Goal: Transaction & Acquisition: Book appointment/travel/reservation

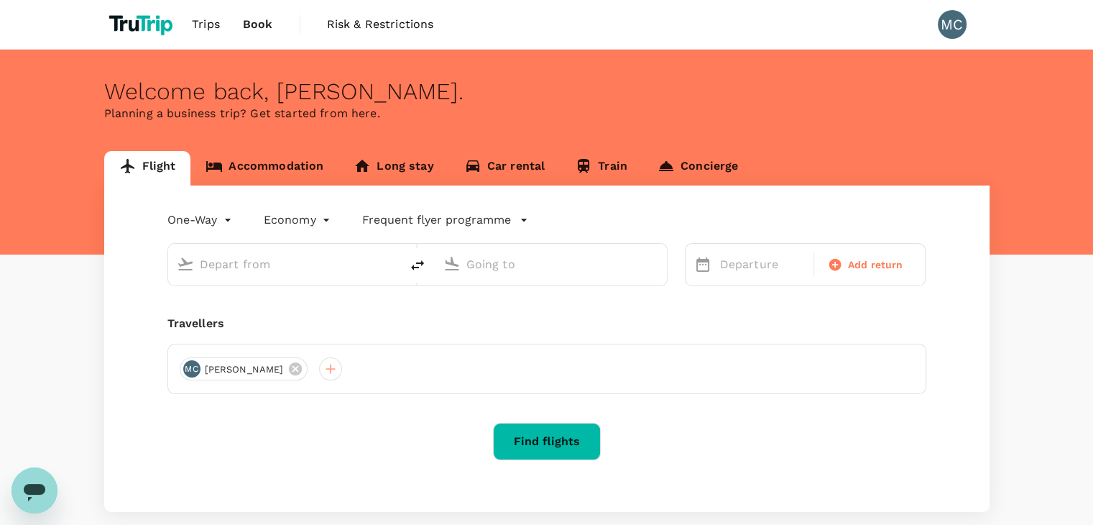
type input "Kuala Lumpur Intl ([GEOGRAPHIC_DATA])"
type input "Kota Kinabalu Intl (BKI)"
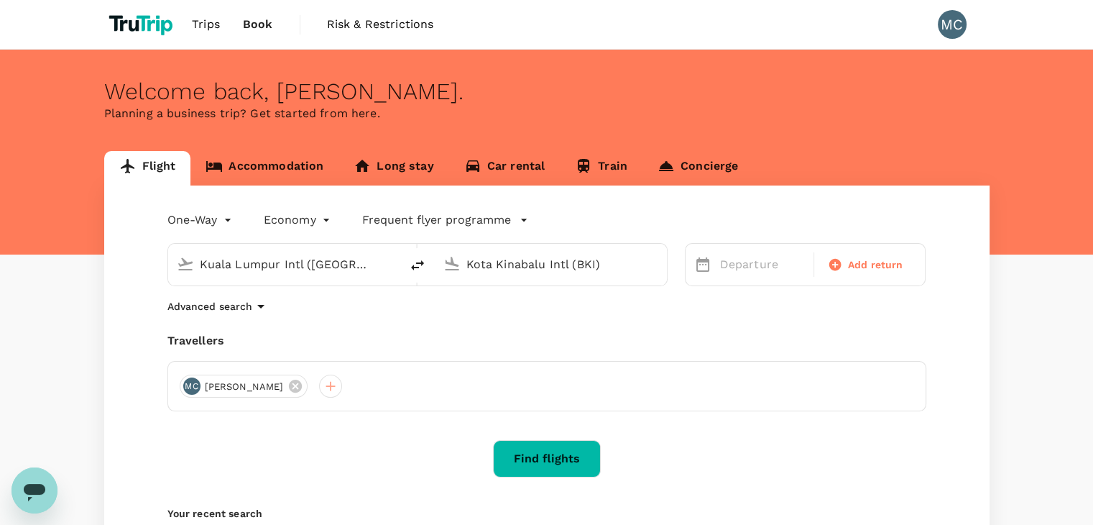
click at [273, 184] on div "Flight Accommodation Long stay Car rental Train Concierge One-Way oneway Econom…" at bounding box center [546, 378] width 885 height 455
click at [274, 182] on link "Accommodation" at bounding box center [264, 168] width 148 height 34
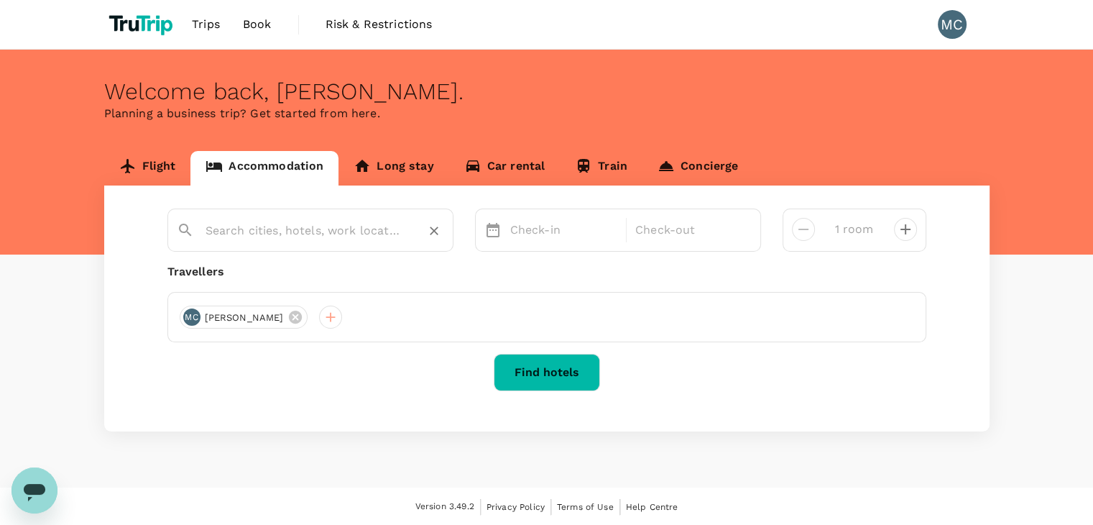
click at [250, 229] on input "text" at bounding box center [305, 230] width 198 height 22
paste input "AICHTI HOTEL"
type input "AICHTI HOTEL"
click at [336, 240] on input "text" at bounding box center [305, 230] width 198 height 22
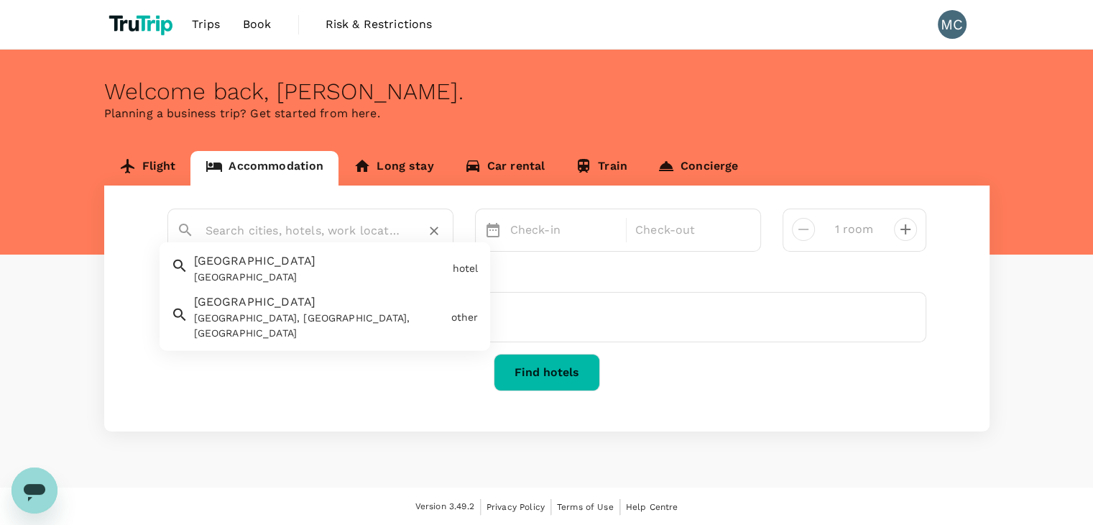
paste input "AICHTI HOTEL"
click at [392, 318] on div "[GEOGRAPHIC_DATA], [GEOGRAPHIC_DATA], [GEOGRAPHIC_DATA]" at bounding box center [320, 325] width 252 height 30
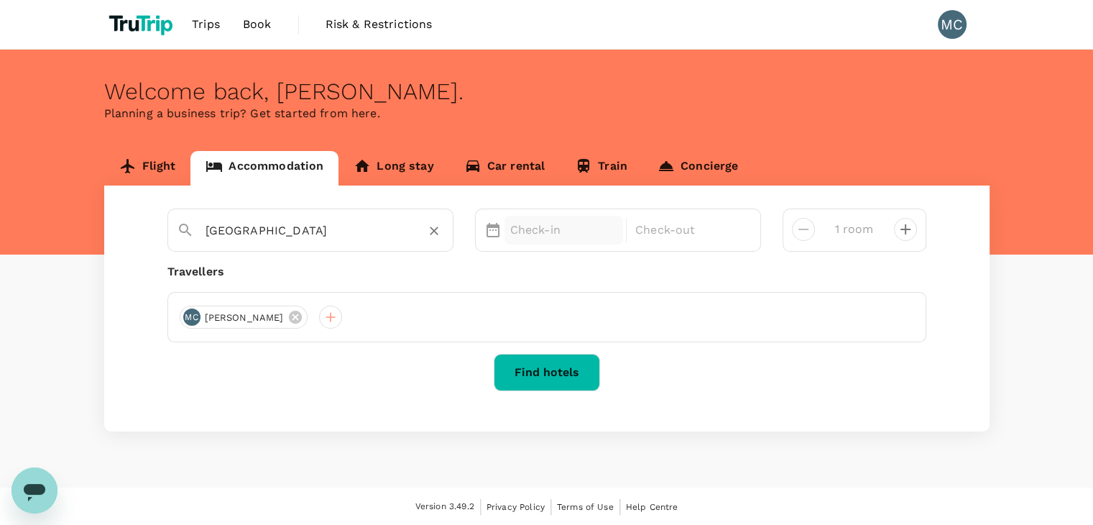
type input "[GEOGRAPHIC_DATA]"
click at [519, 242] on div "Check-in" at bounding box center [564, 230] width 119 height 29
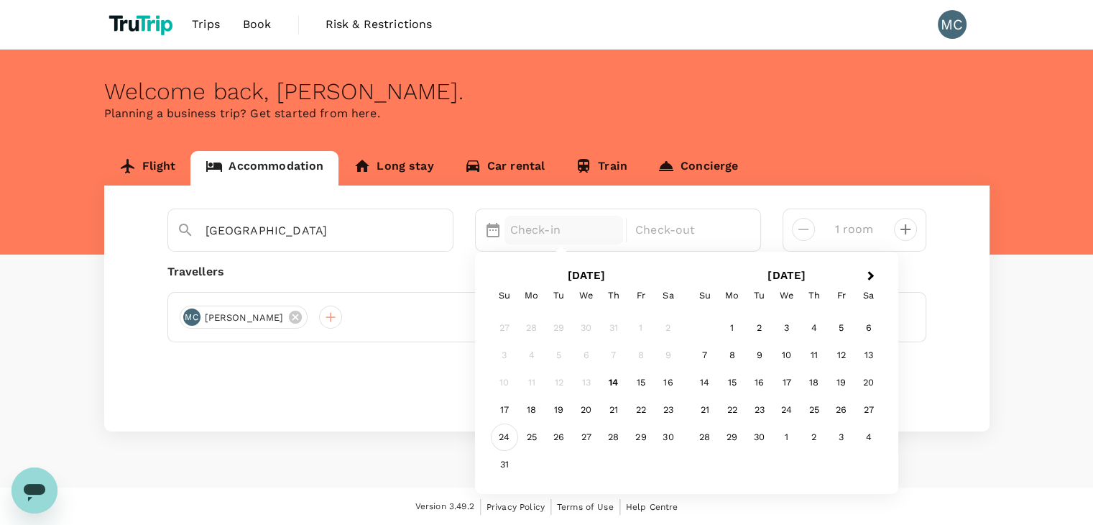
click at [502, 441] on div "24" at bounding box center [504, 436] width 27 height 27
click at [589, 434] on div "27" at bounding box center [586, 436] width 27 height 27
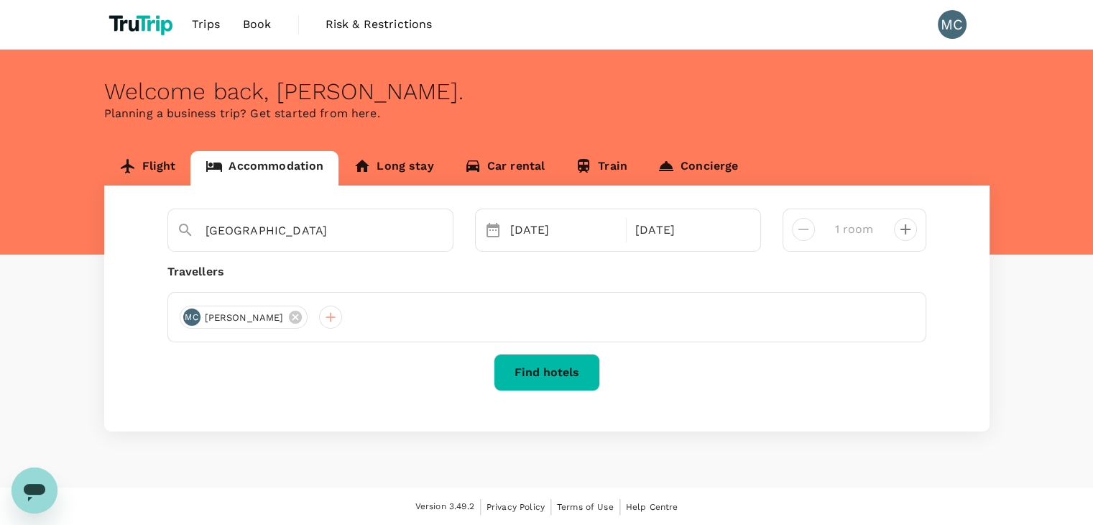
click at [582, 392] on div "[GEOGRAPHIC_DATA] Selected date: [DATE] [DATE] Selected date: [DATE] [DATE] 1 r…" at bounding box center [546, 308] width 885 height 246
click at [591, 385] on button "Find hotels" at bounding box center [547, 372] width 106 height 37
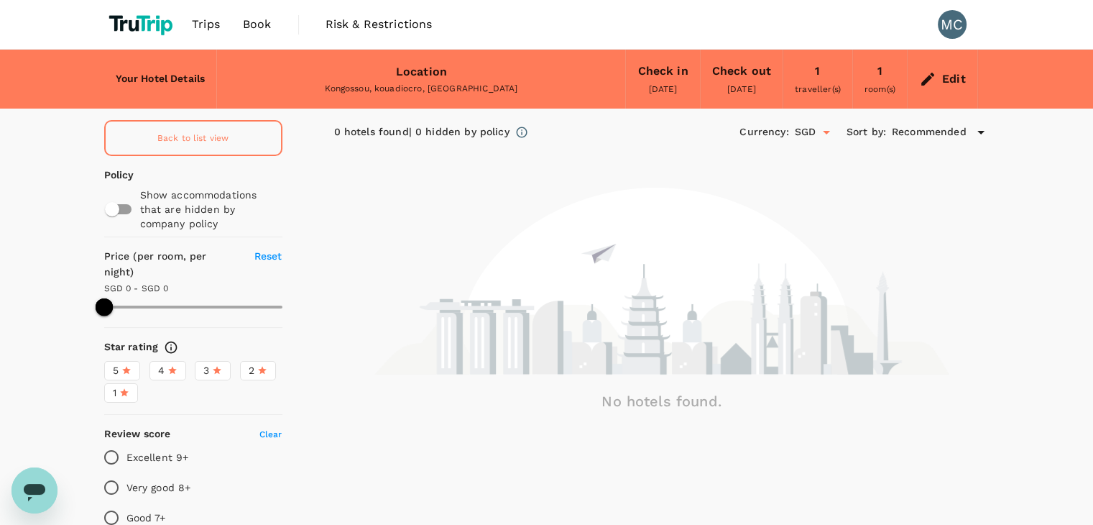
click at [183, 126] on div "Back to list view" at bounding box center [193, 138] width 178 height 36
click at [921, 75] on icon at bounding box center [927, 78] width 17 height 17
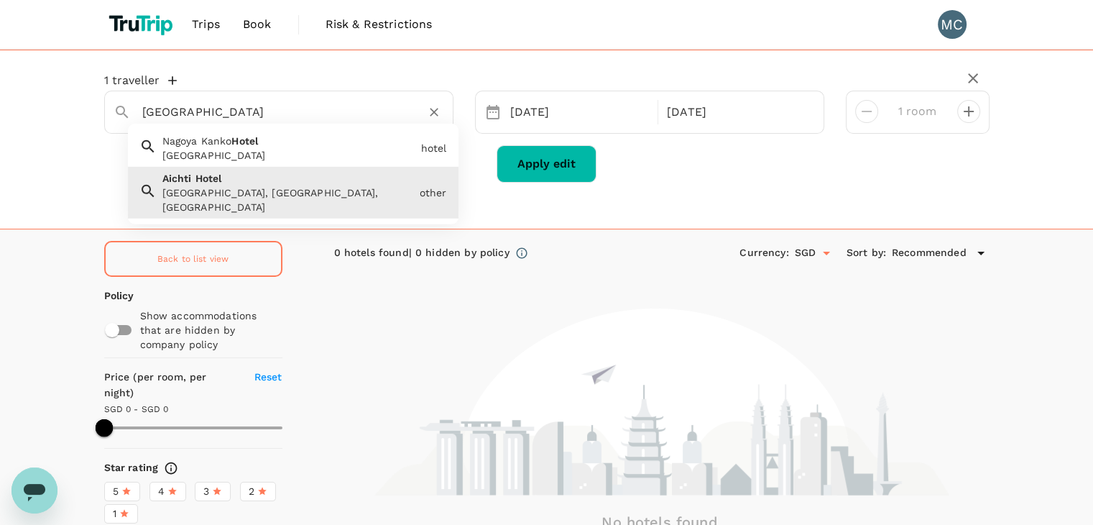
drag, startPoint x: 236, startPoint y: 109, endPoint x: 117, endPoint y: 92, distance: 119.7
click at [117, 92] on div "[GEOGRAPHIC_DATA]" at bounding box center [273, 106] width 342 height 36
paste input "aichti hotel [GEOGRAPHIC_DATA]"
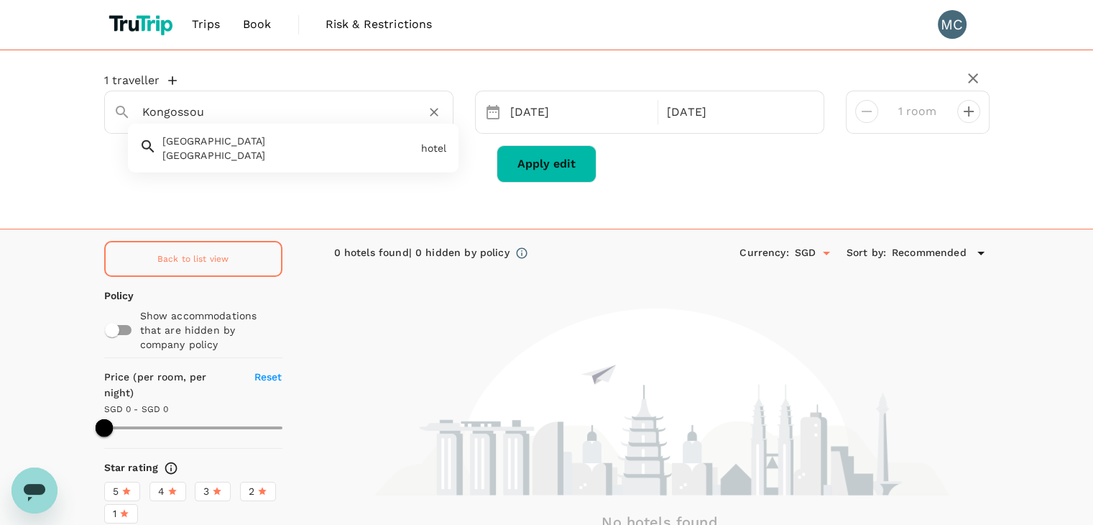
click at [253, 148] on div "[GEOGRAPHIC_DATA]" at bounding box center [288, 155] width 253 height 14
type input "[GEOGRAPHIC_DATA]"
click at [539, 161] on button "Apply edit" at bounding box center [547, 163] width 100 height 37
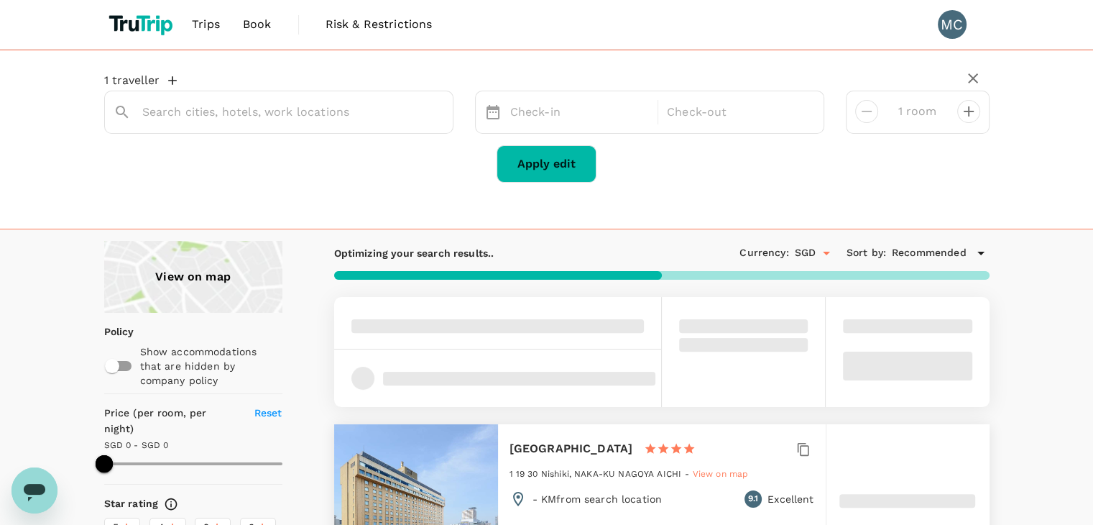
type input "[GEOGRAPHIC_DATA]"
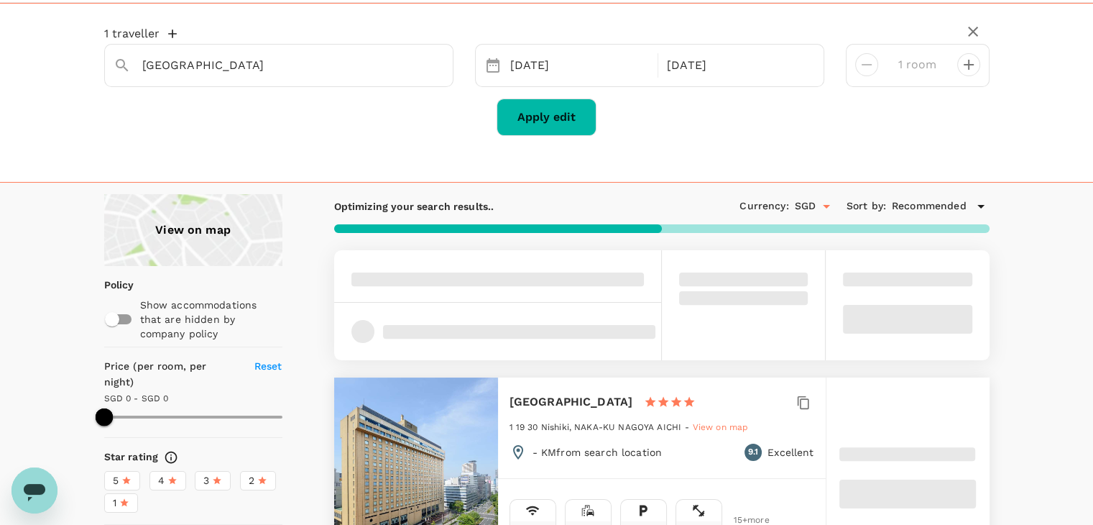
scroll to position [72, 0]
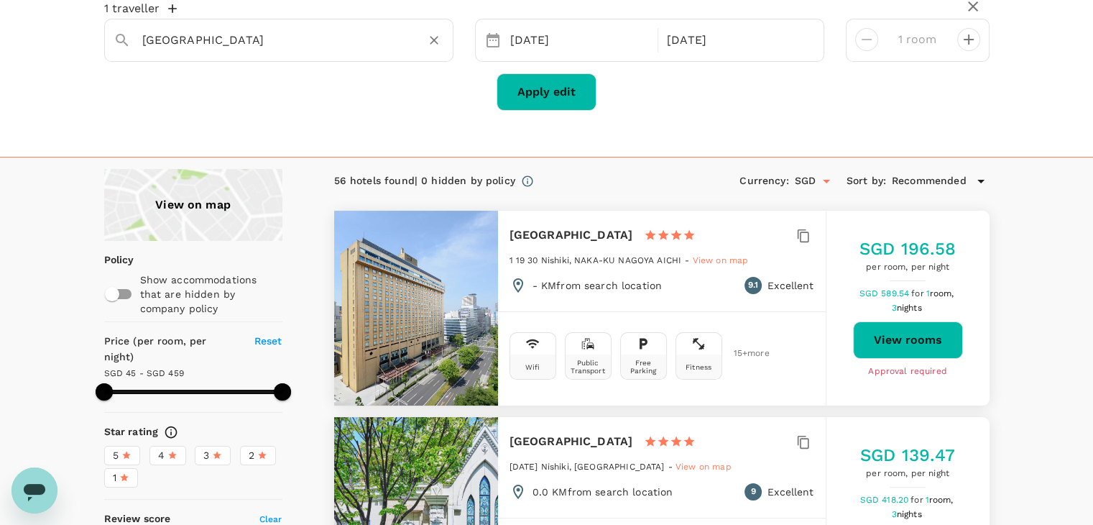
type input "458.26"
